Goal: Transaction & Acquisition: Purchase product/service

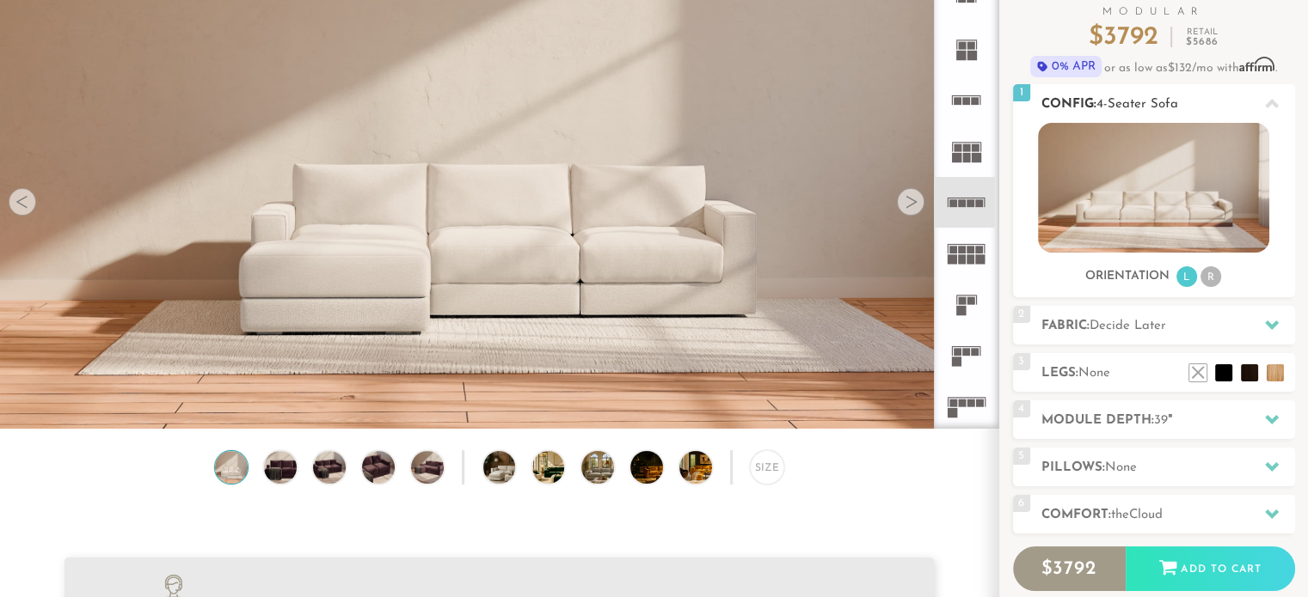
scroll to position [141, 0]
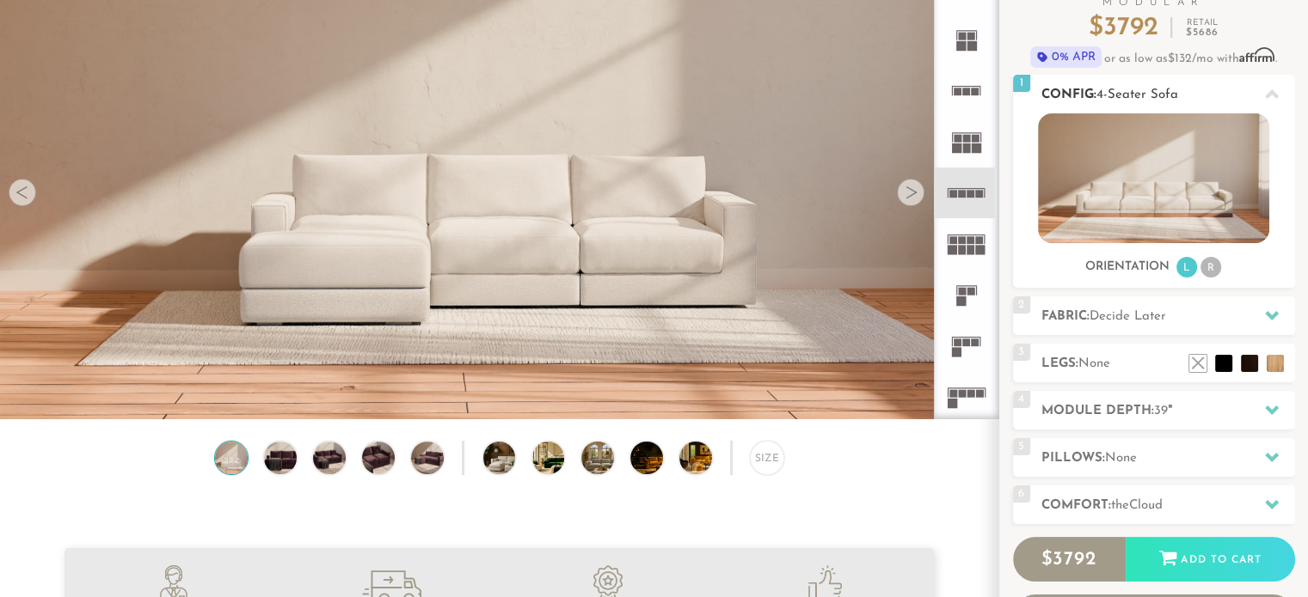
click at [1204, 267] on li "R" at bounding box center [1210, 267] width 21 height 21
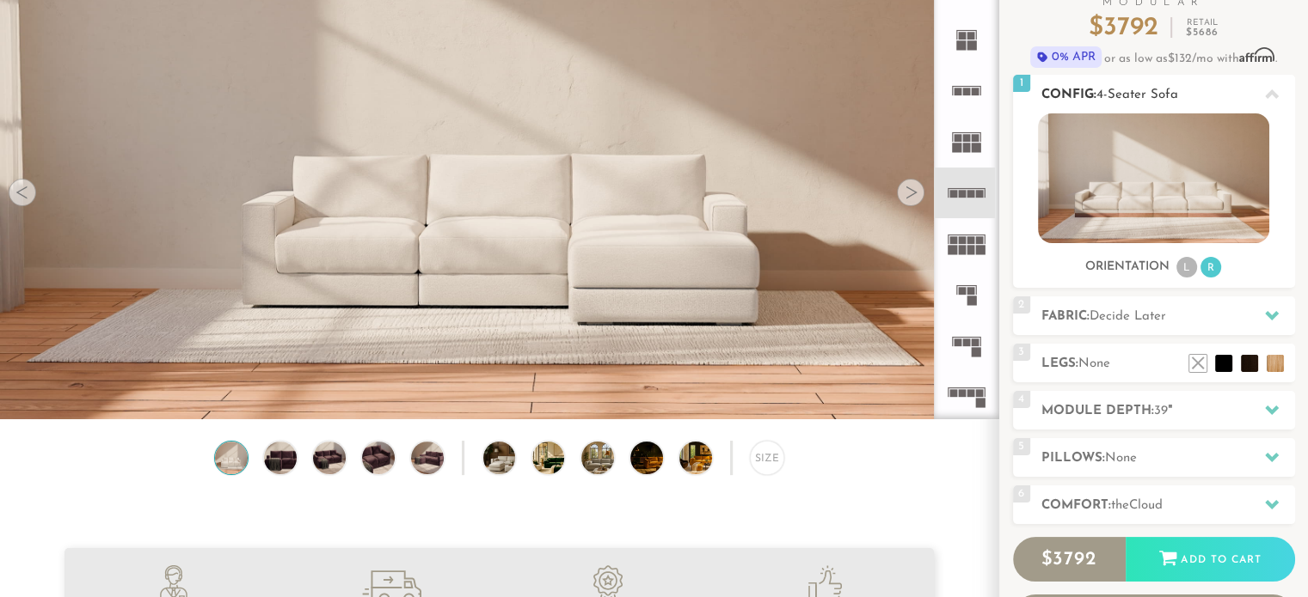
click at [1180, 267] on li "L" at bounding box center [1186, 267] width 21 height 21
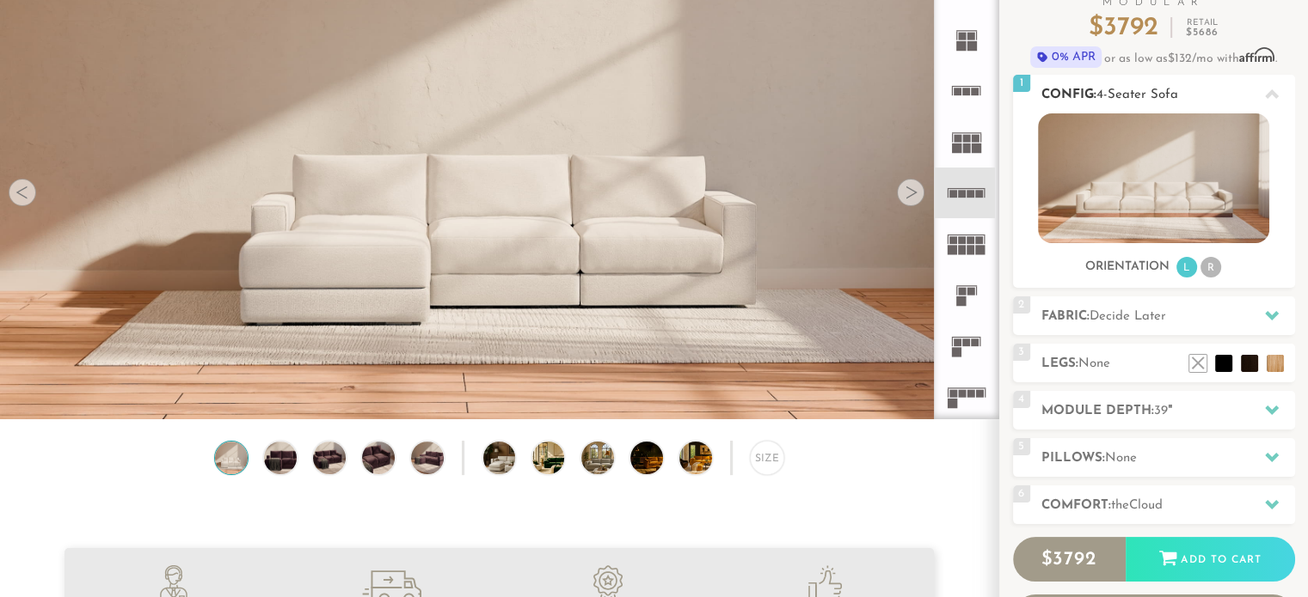
click at [1208, 273] on li "R" at bounding box center [1210, 267] width 21 height 21
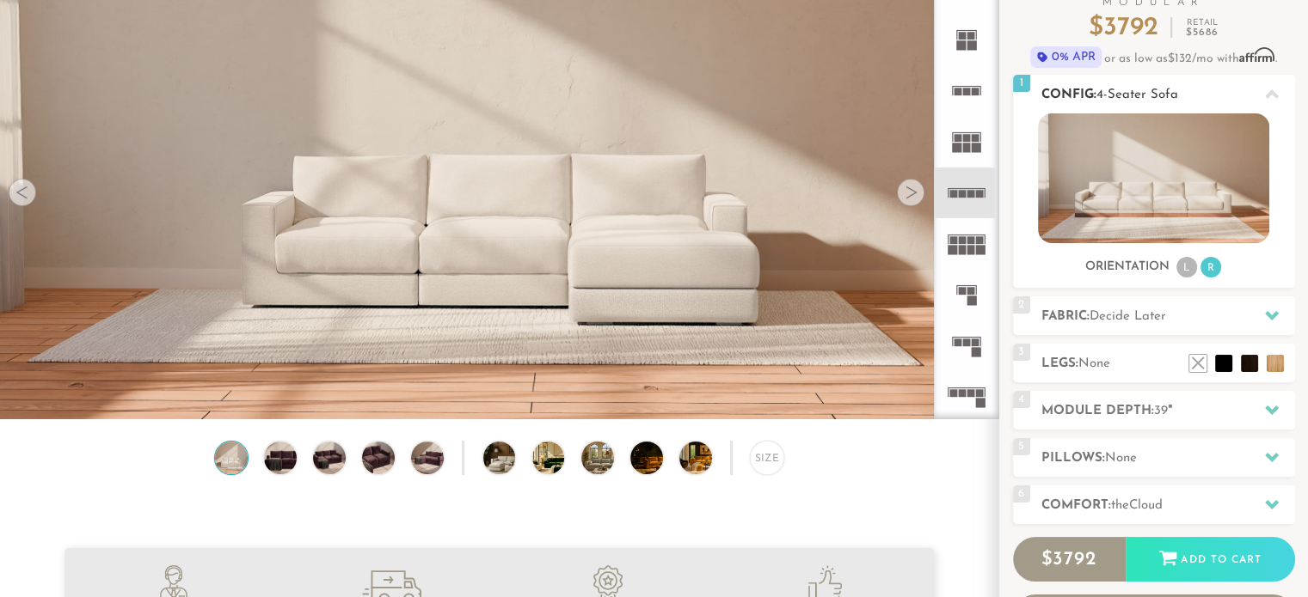
click at [1192, 267] on li "L" at bounding box center [1186, 267] width 21 height 21
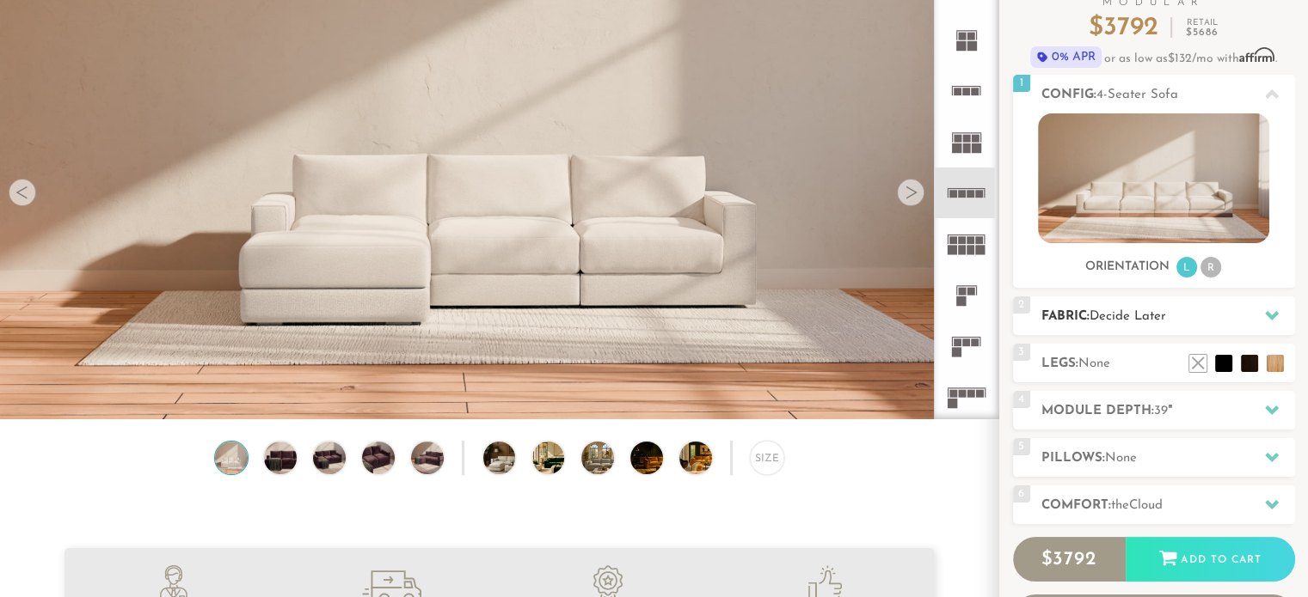
click at [1187, 325] on h2 "Fabric: Decide Later" at bounding box center [1168, 317] width 254 height 20
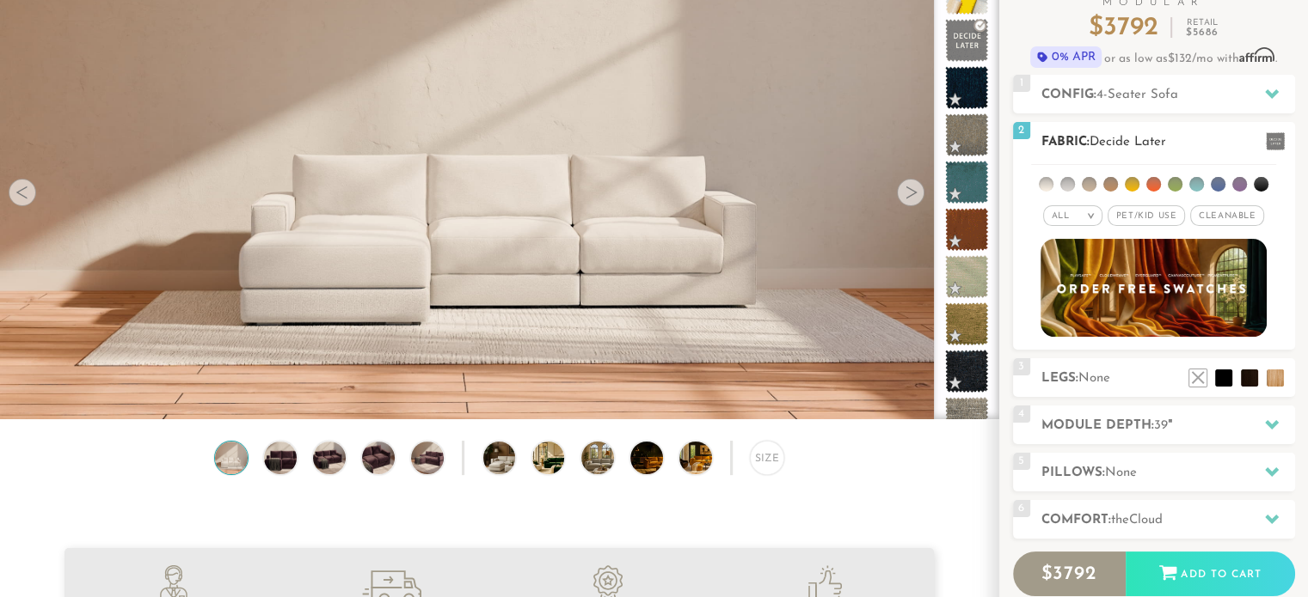
click at [1085, 185] on li at bounding box center [1089, 184] width 15 height 15
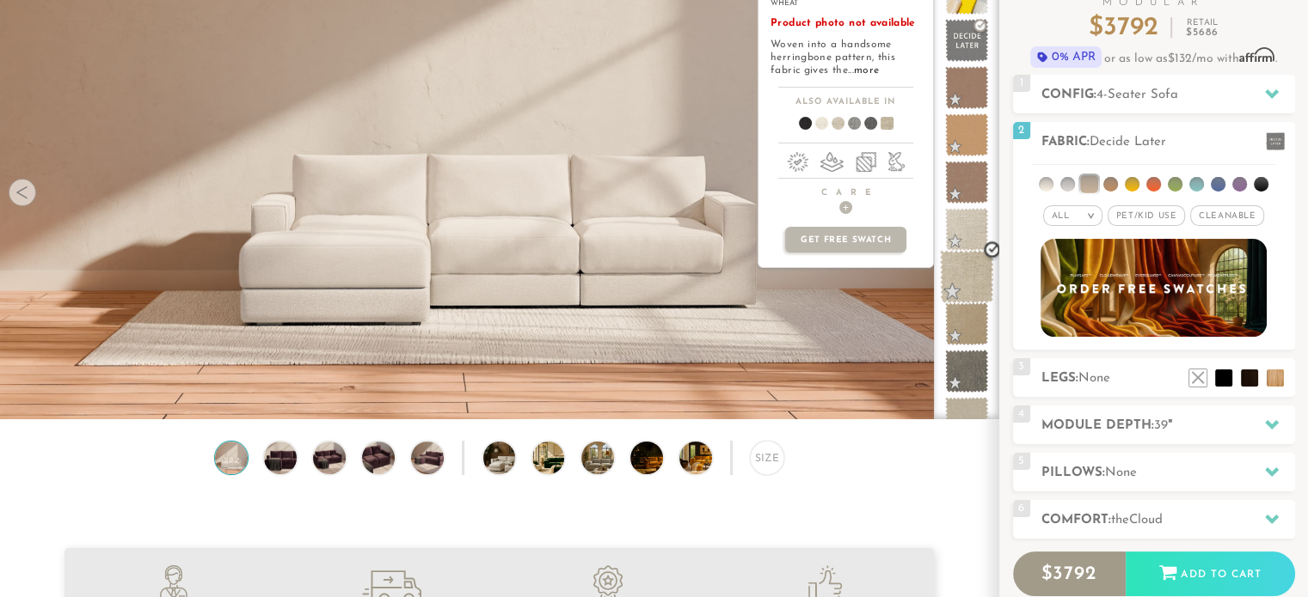
click at [977, 279] on span at bounding box center [967, 277] width 54 height 54
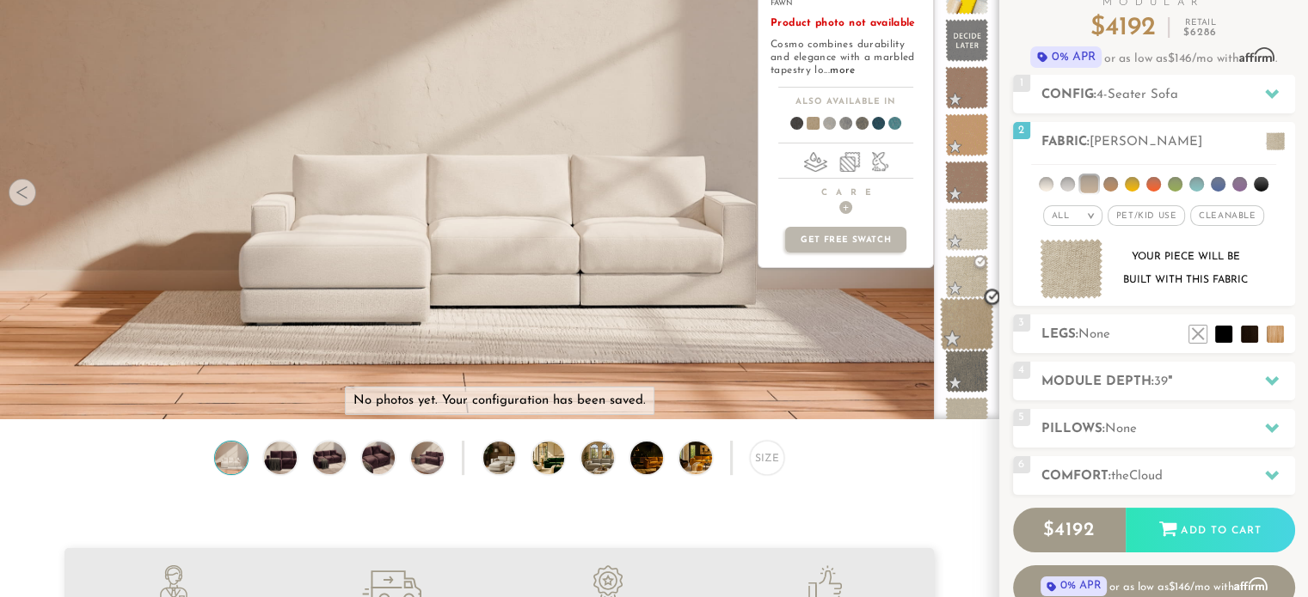
click at [976, 318] on span at bounding box center [967, 324] width 54 height 54
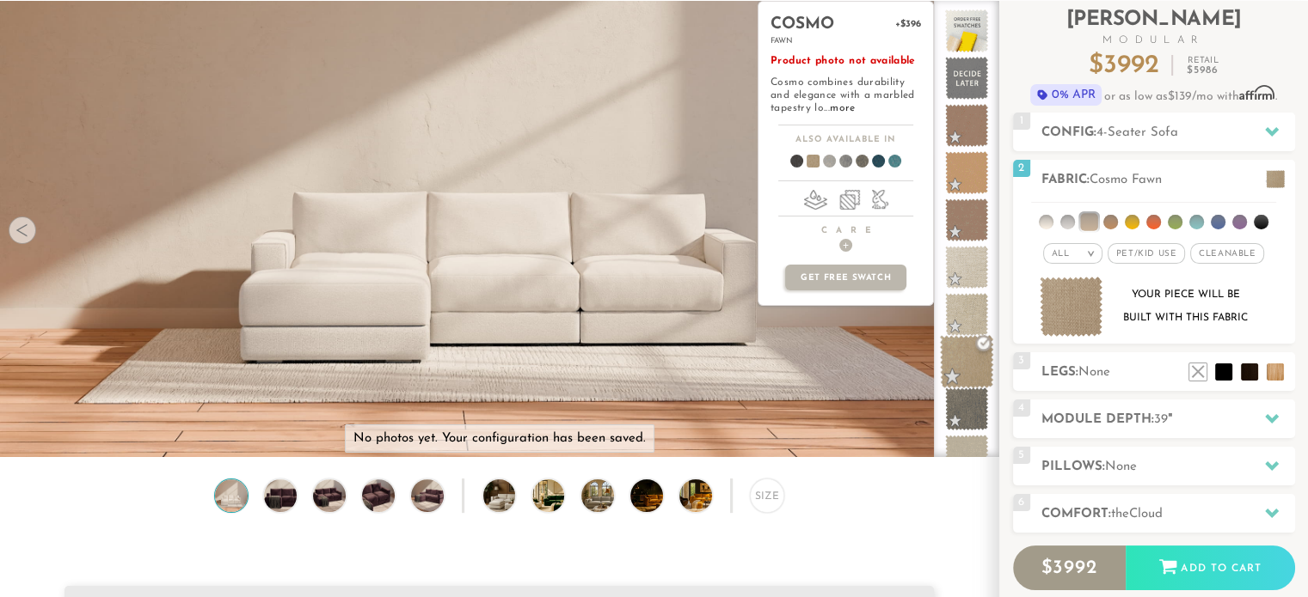
scroll to position [99, 0]
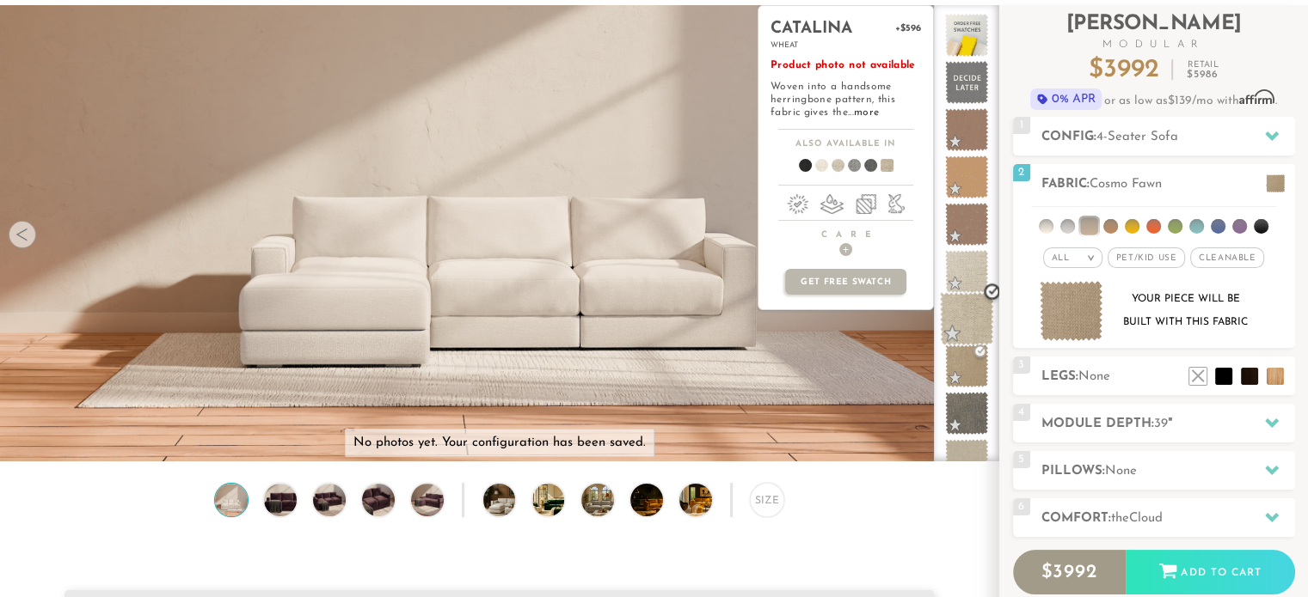
click at [966, 316] on span at bounding box center [967, 319] width 54 height 54
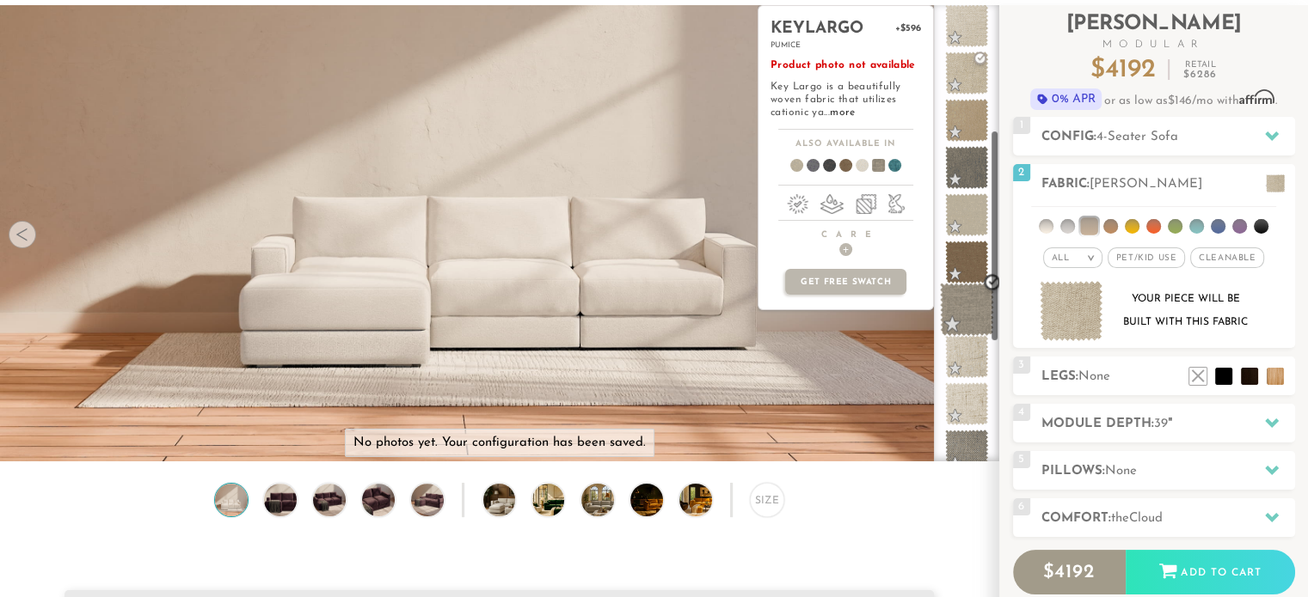
scroll to position [543, 0]
